Goal: Find specific page/section: Locate a particular part of the current website

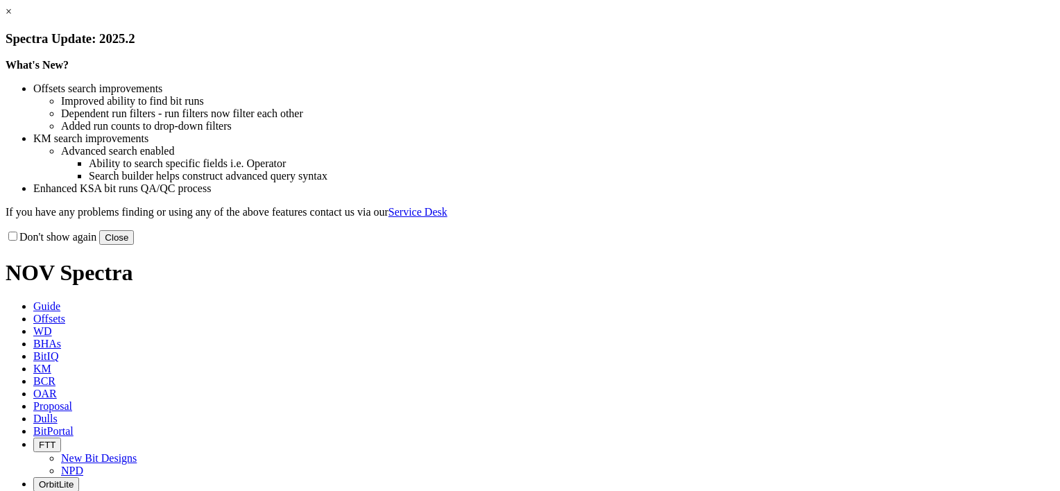
click at [12, 17] on link "×" at bounding box center [9, 12] width 6 height 12
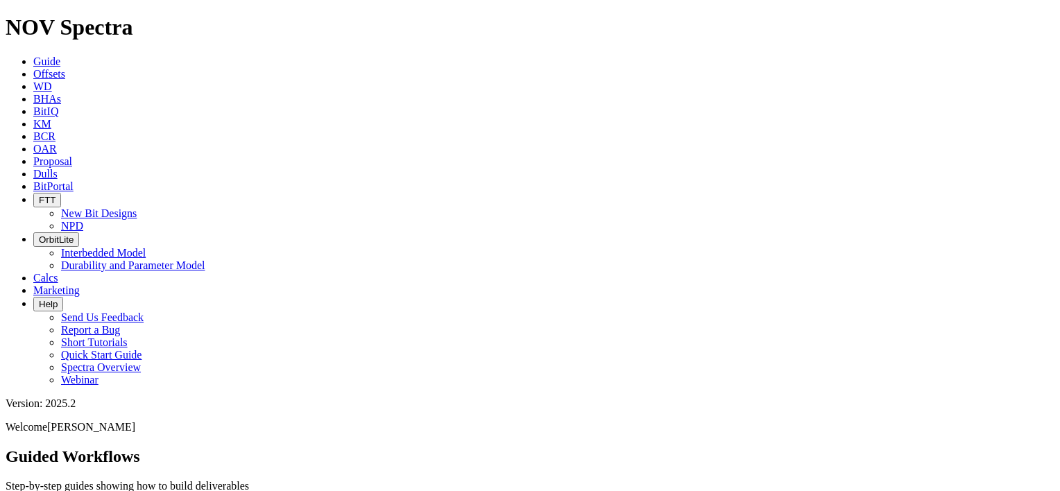
click at [33, 168] on icon at bounding box center [33, 174] width 0 height 12
click at [128, 491] on input "text" at bounding box center [67, 500] width 123 height 15
paste input "A320995"
type input "A320995"
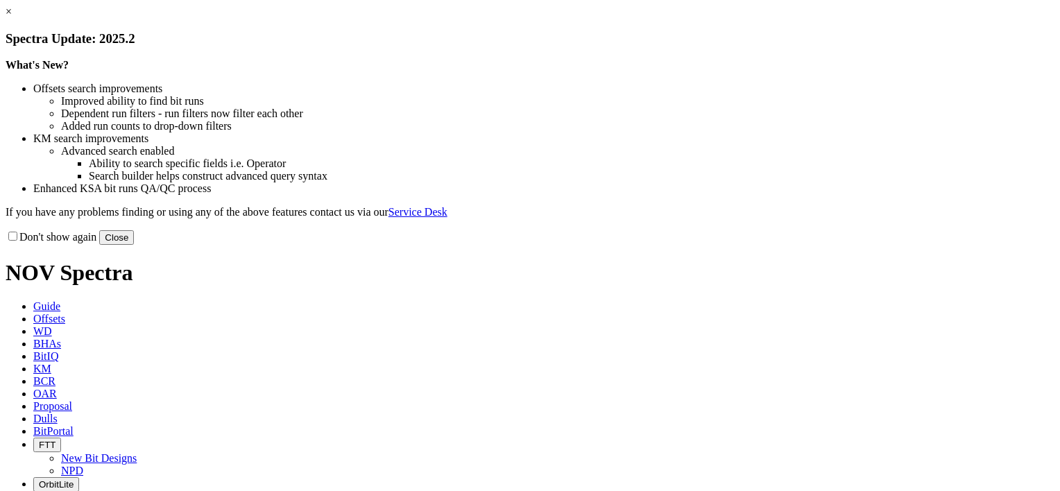
click at [12, 17] on link "×" at bounding box center [9, 12] width 6 height 12
